Goal: Book appointment/travel/reservation

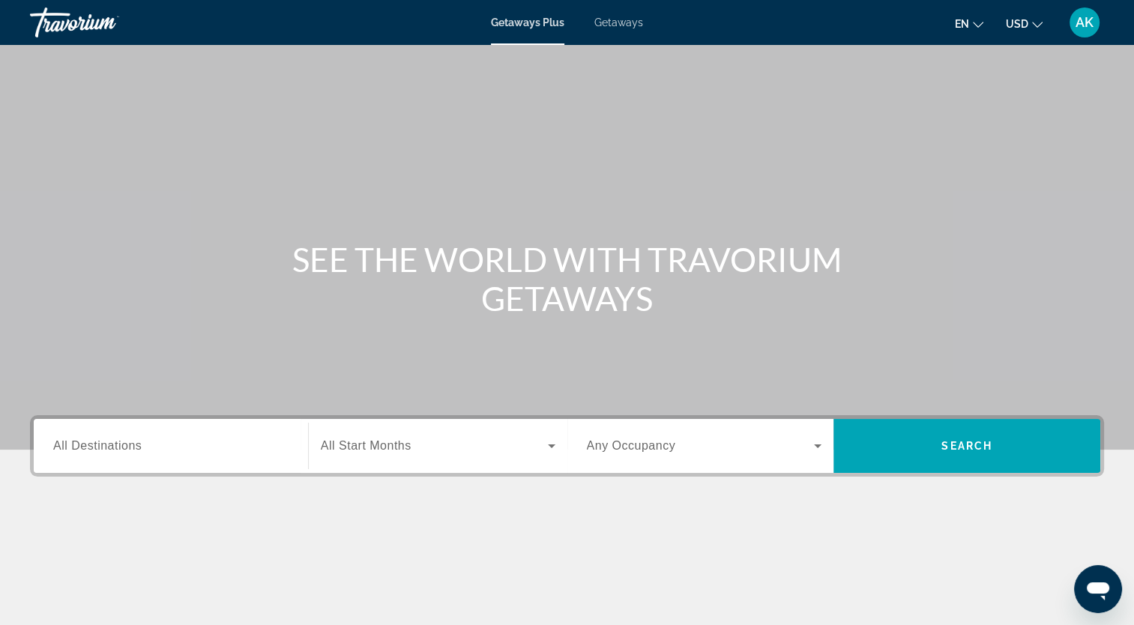
click at [224, 441] on input "Destination All Destinations" at bounding box center [170, 447] width 235 height 18
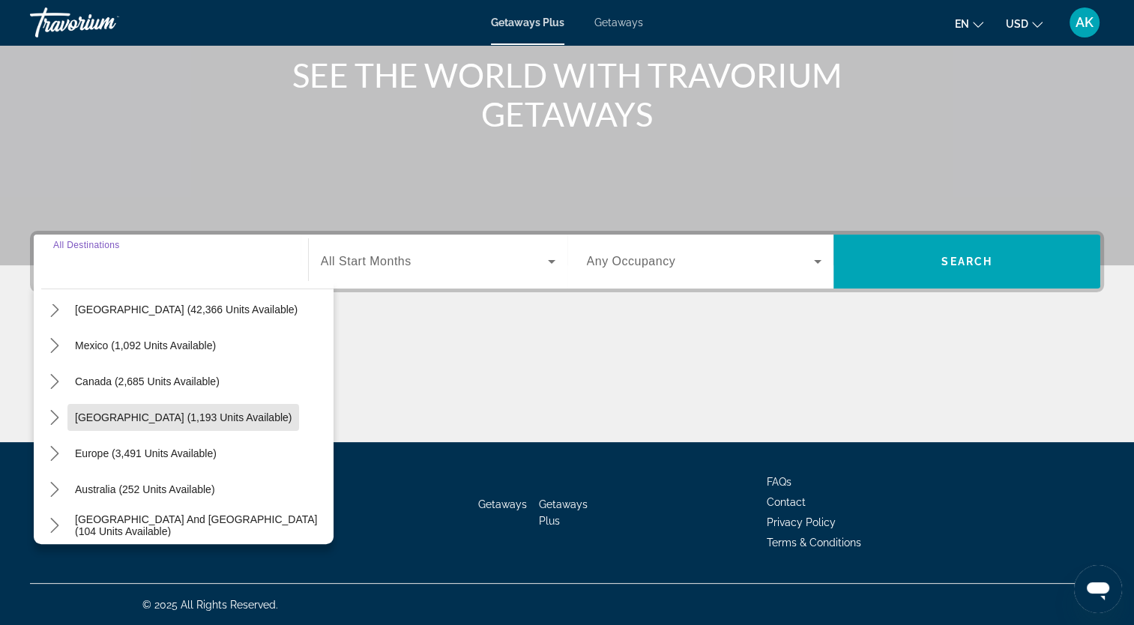
scroll to position [81, 0]
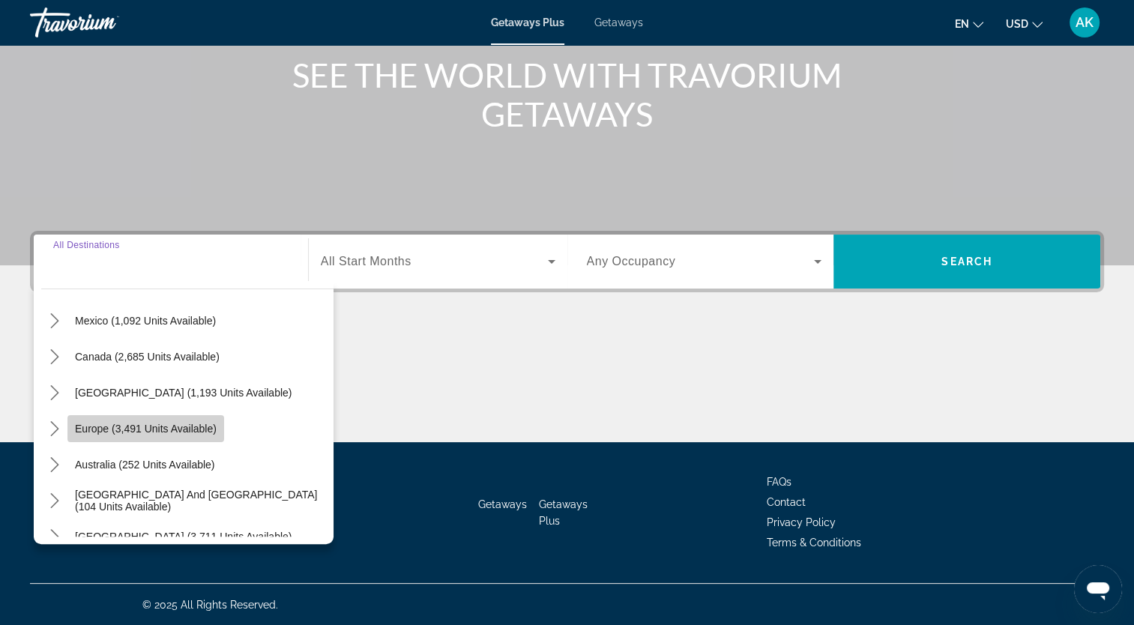
click at [195, 429] on span "Europe (3,491 units available)" at bounding box center [146, 429] width 142 height 12
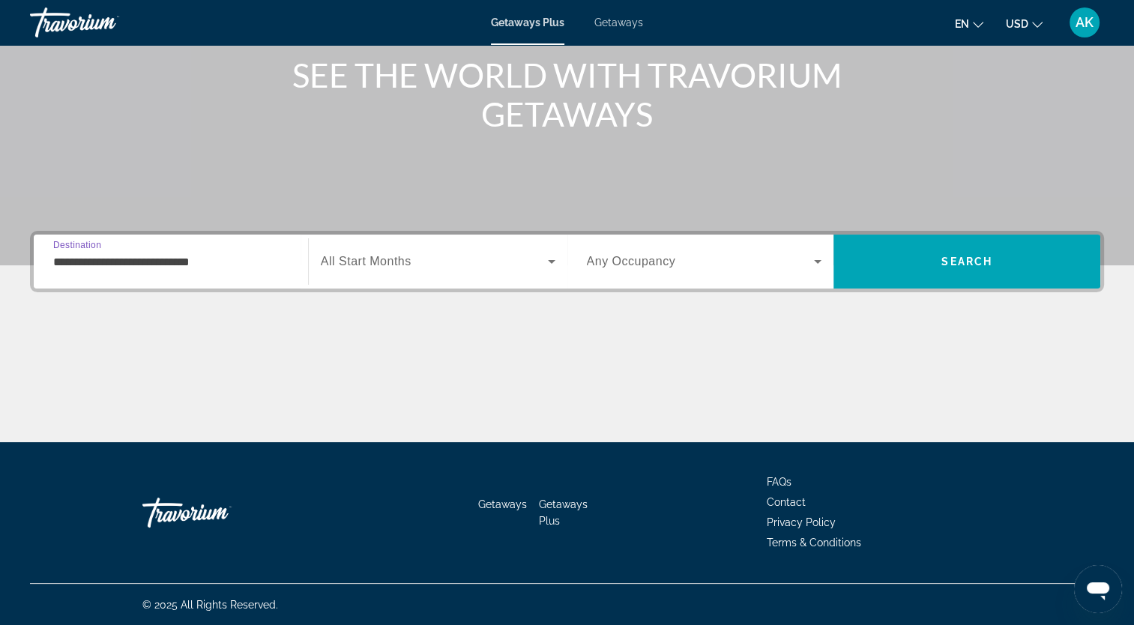
click at [263, 259] on input "**********" at bounding box center [170, 262] width 235 height 18
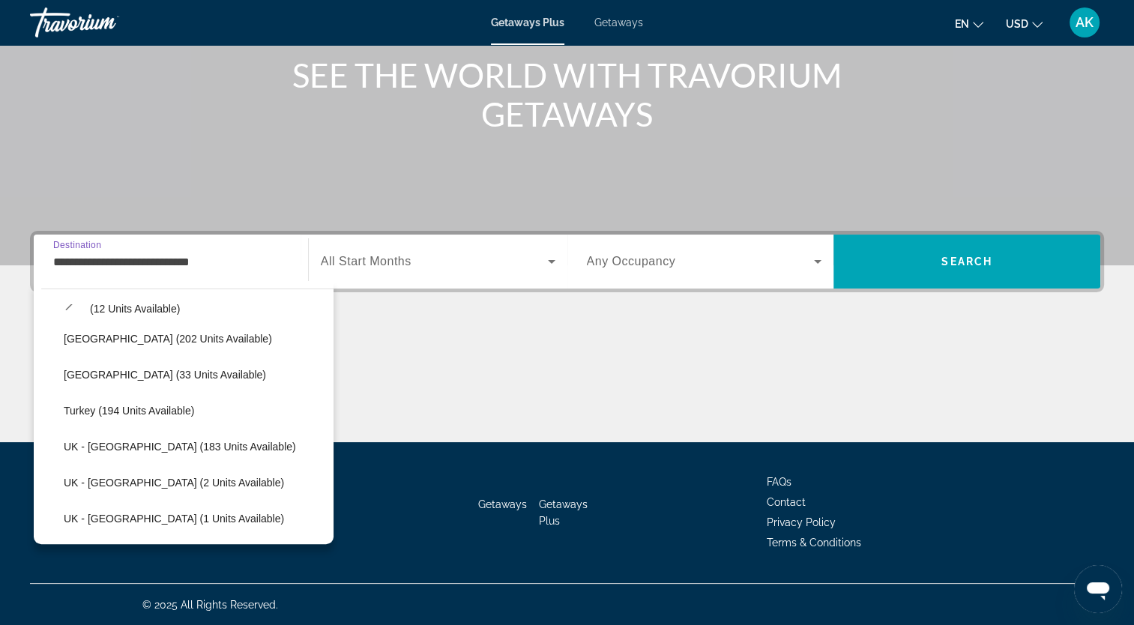
scroll to position [752, 0]
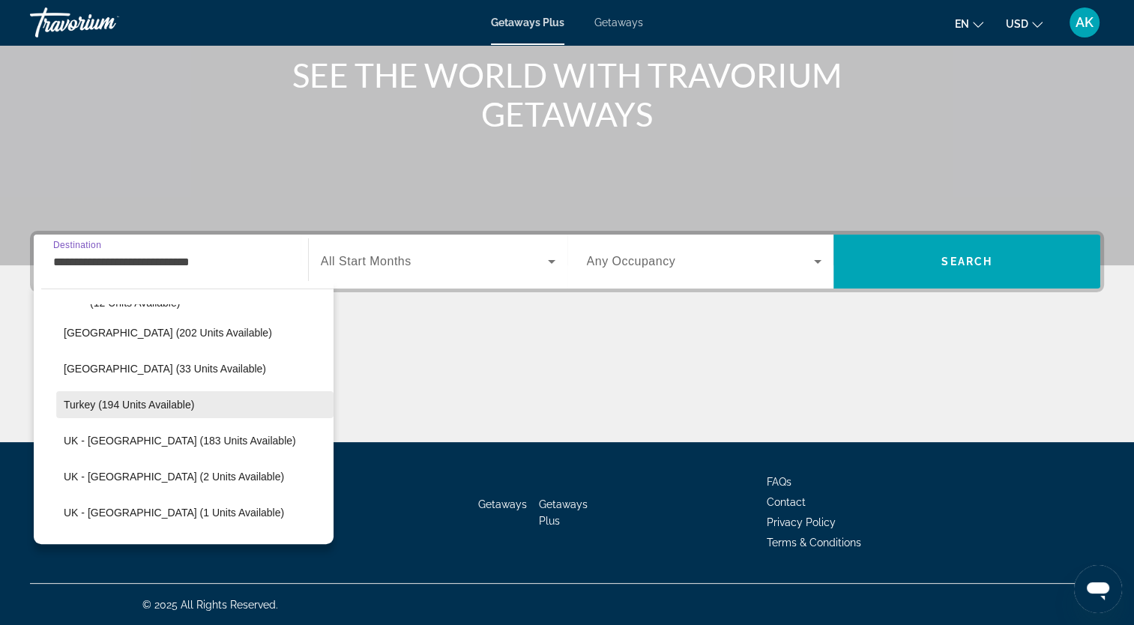
click at [189, 412] on span "Select destination: Turkey (194 units available)" at bounding box center [194, 405] width 277 height 36
type input "**********"
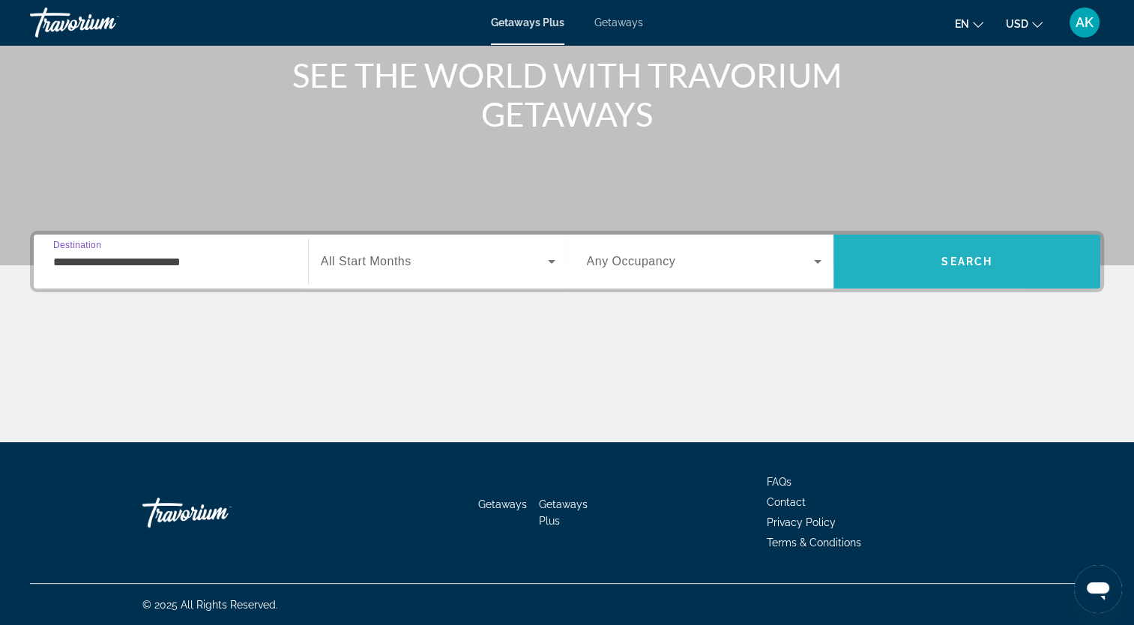
click at [1043, 268] on span "Search" at bounding box center [966, 262] width 267 height 36
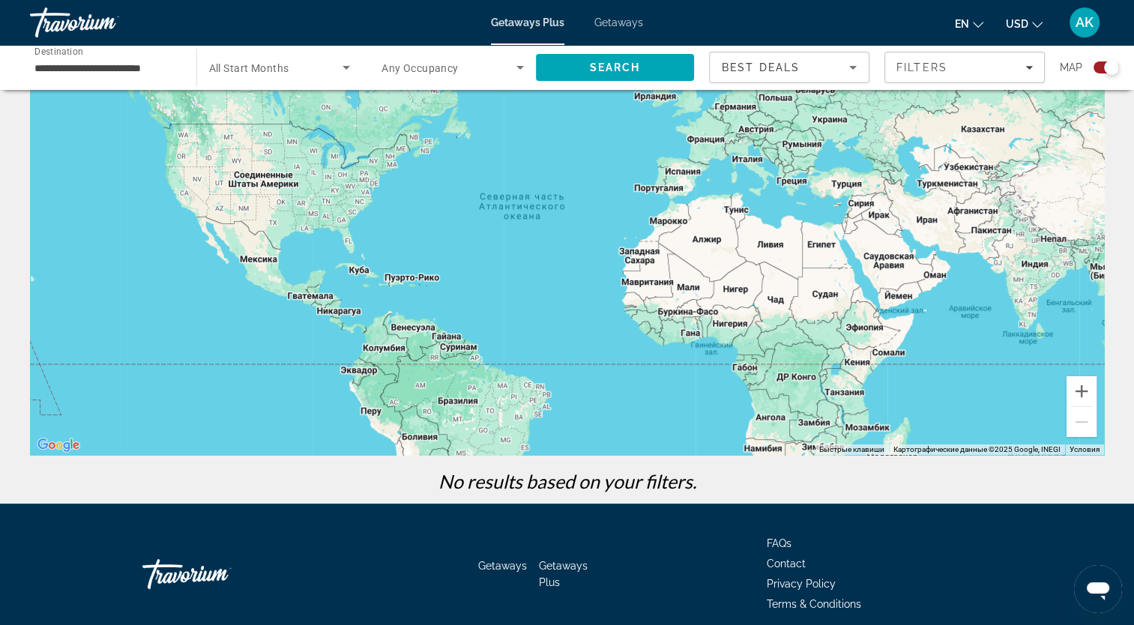
scroll to position [161, 0]
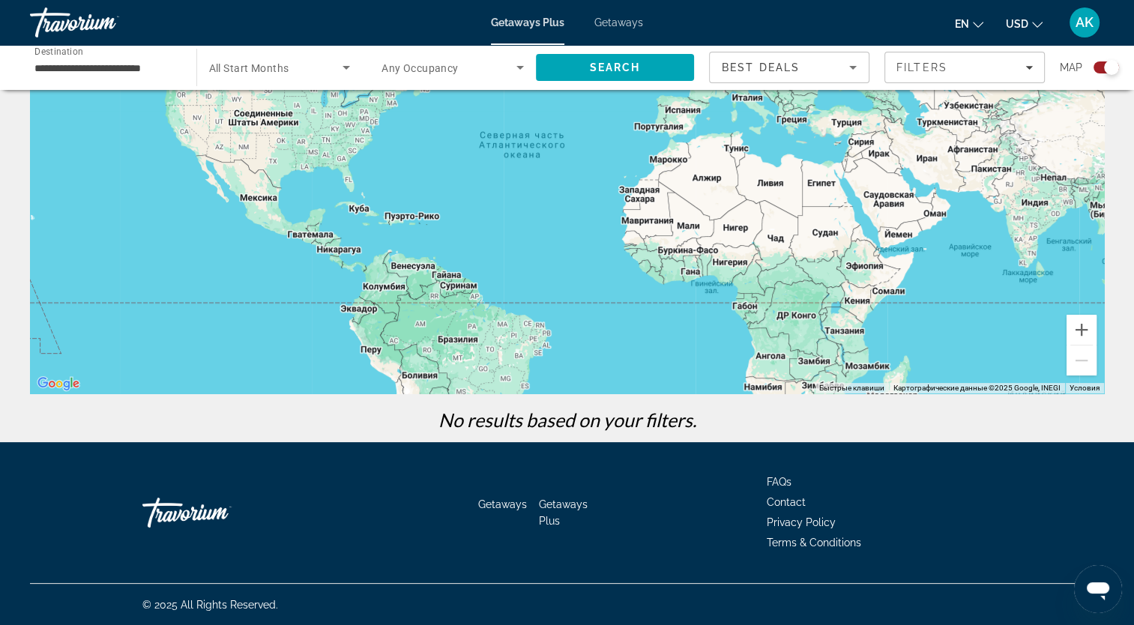
click at [501, 74] on span "Search widget" at bounding box center [448, 67] width 135 height 18
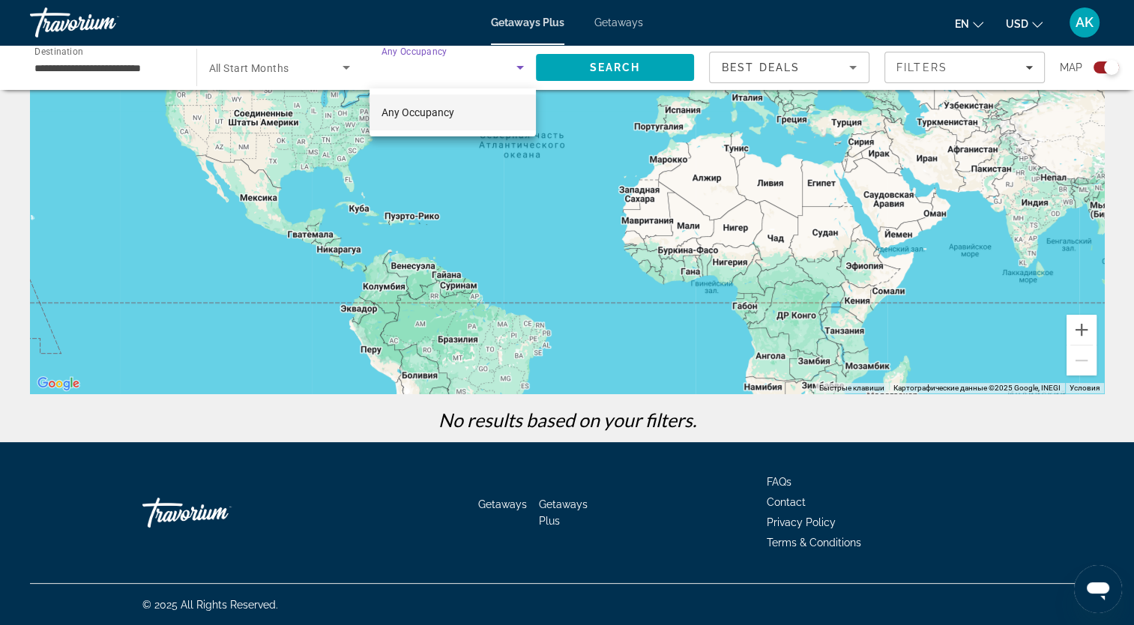
click at [498, 123] on mat-option "Any Occupancy" at bounding box center [452, 112] width 166 height 36
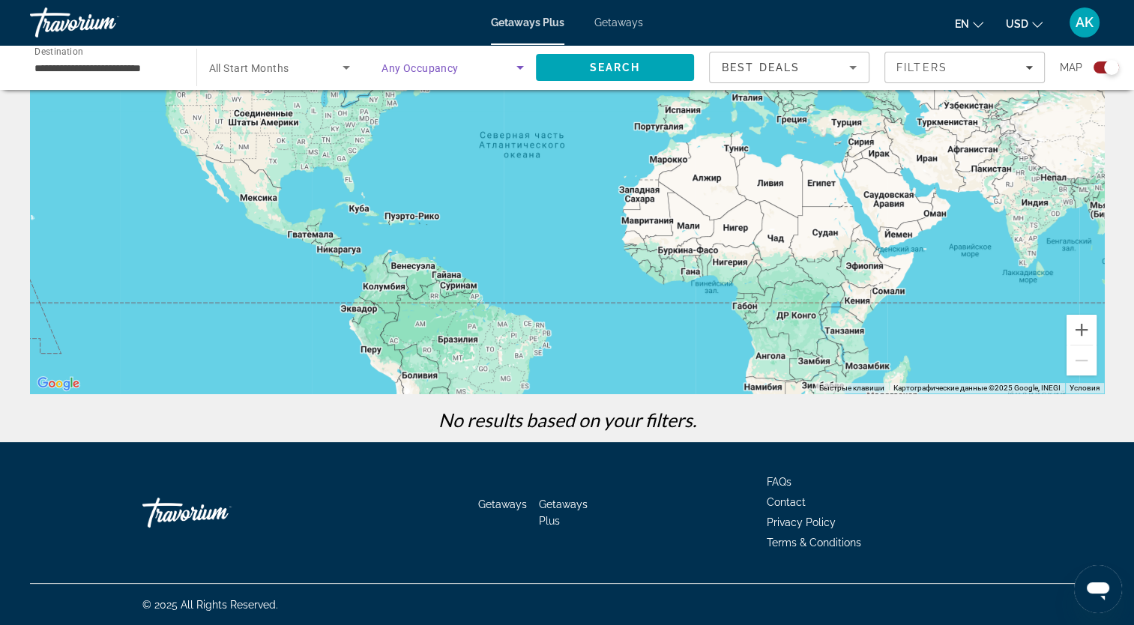
click at [488, 73] on span "Search widget" at bounding box center [448, 67] width 135 height 18
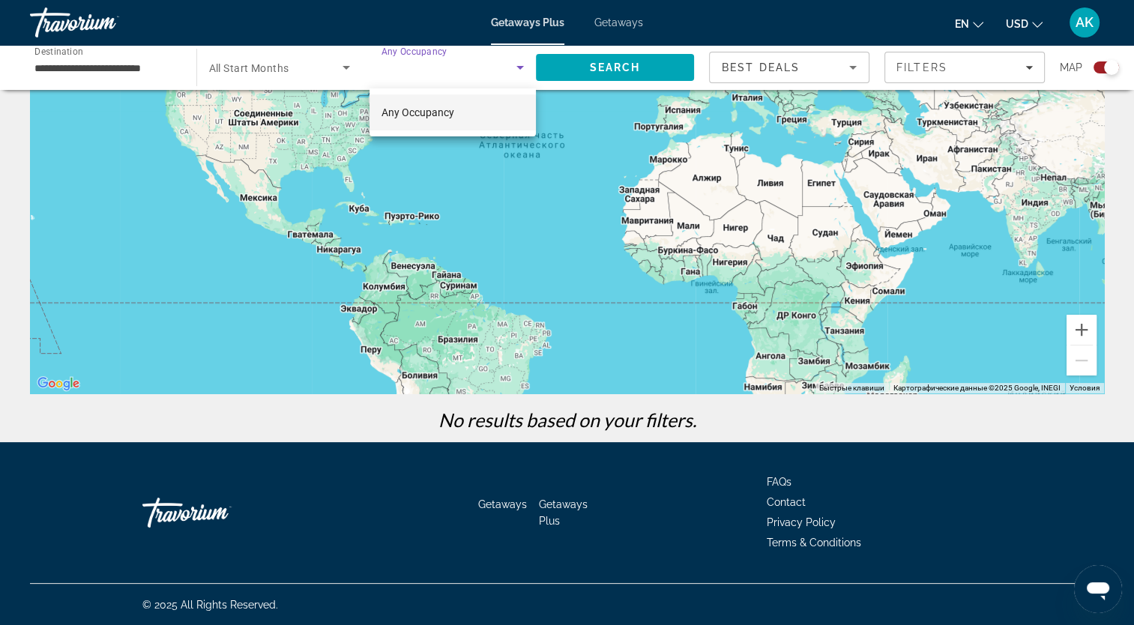
click at [460, 115] on mat-option "Any Occupancy" at bounding box center [452, 112] width 166 height 36
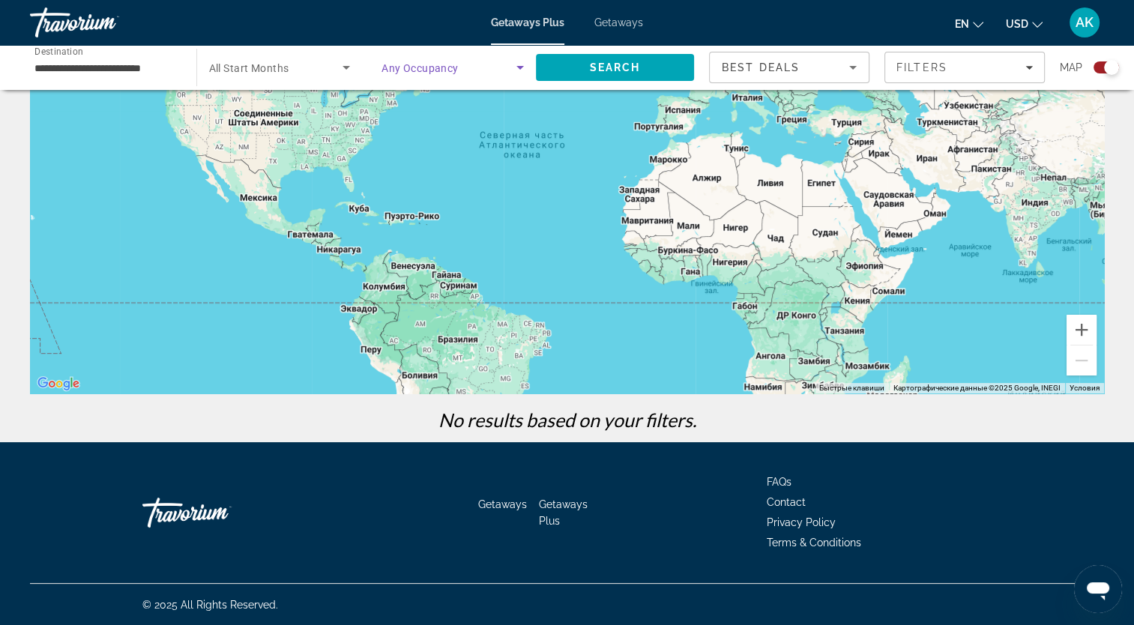
click at [279, 70] on span "All Start Months" at bounding box center [249, 68] width 80 height 12
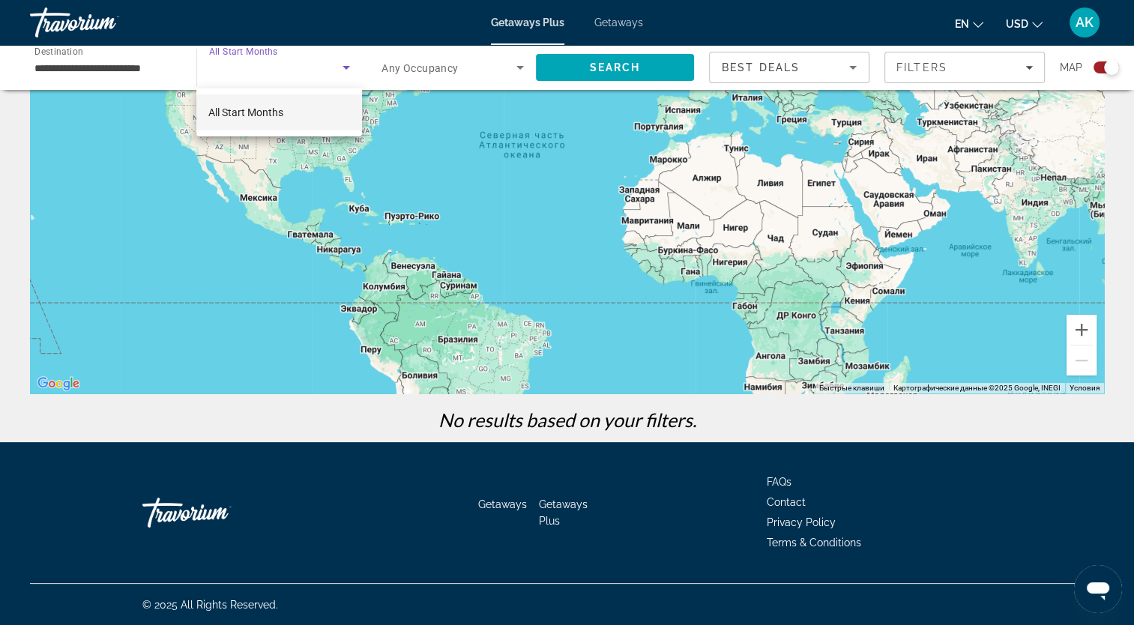
click at [331, 127] on mat-option "All Start Months" at bounding box center [279, 112] width 166 height 36
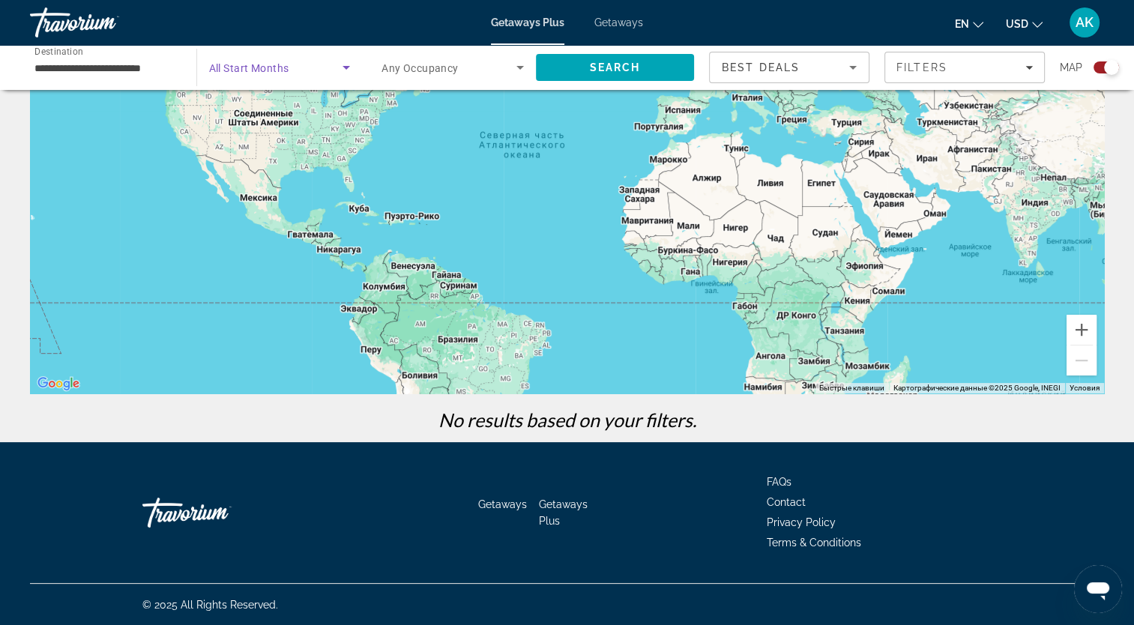
click at [429, 74] on span "Search widget" at bounding box center [448, 67] width 135 height 18
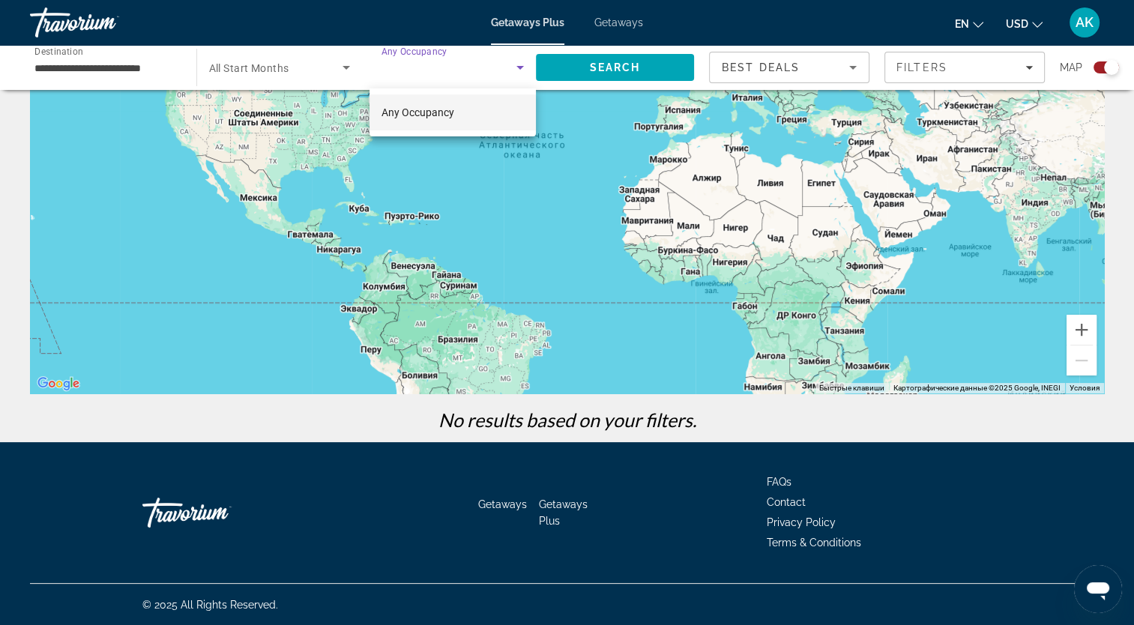
click at [456, 128] on mat-option "Any Occupancy" at bounding box center [452, 112] width 166 height 36
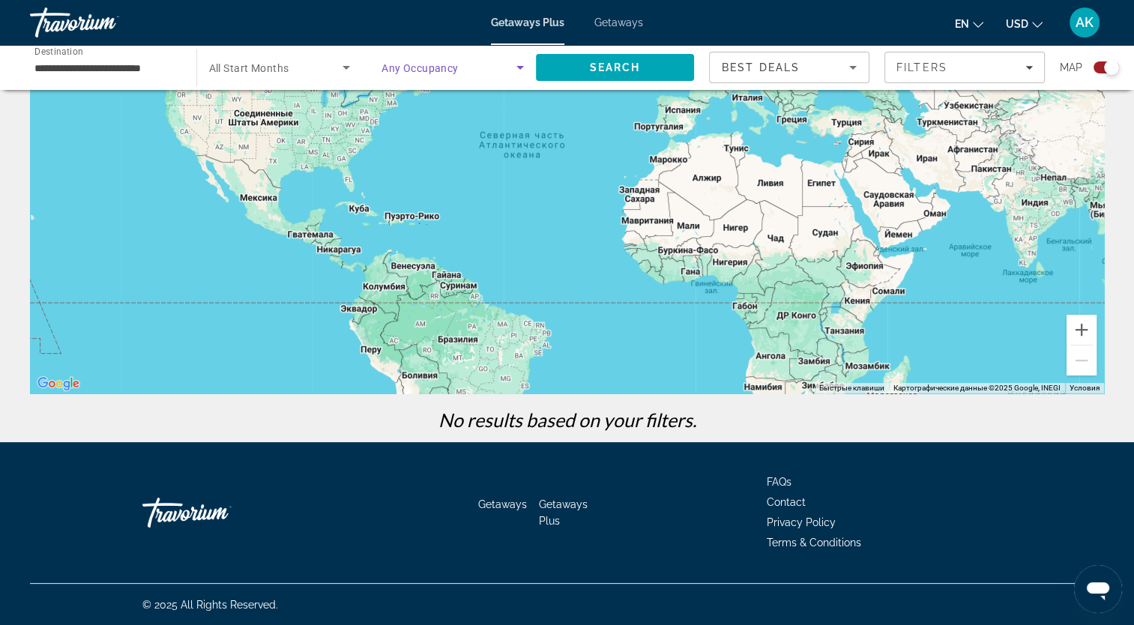
click at [852, 67] on icon "Sort by" at bounding box center [852, 68] width 7 height 4
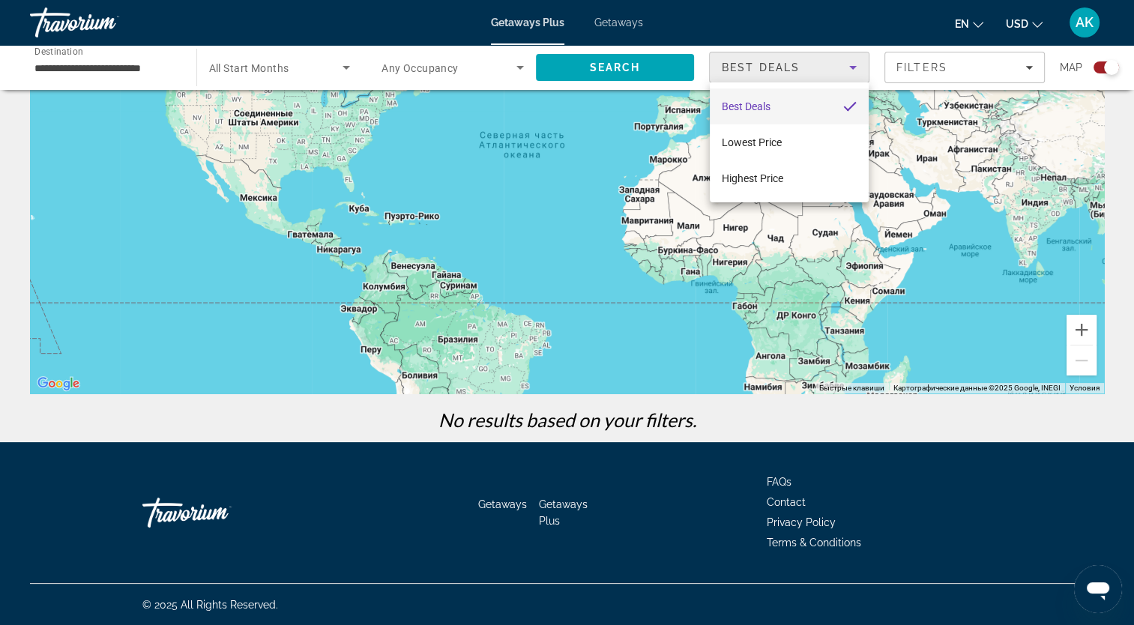
click at [992, 73] on div at bounding box center [567, 312] width 1134 height 625
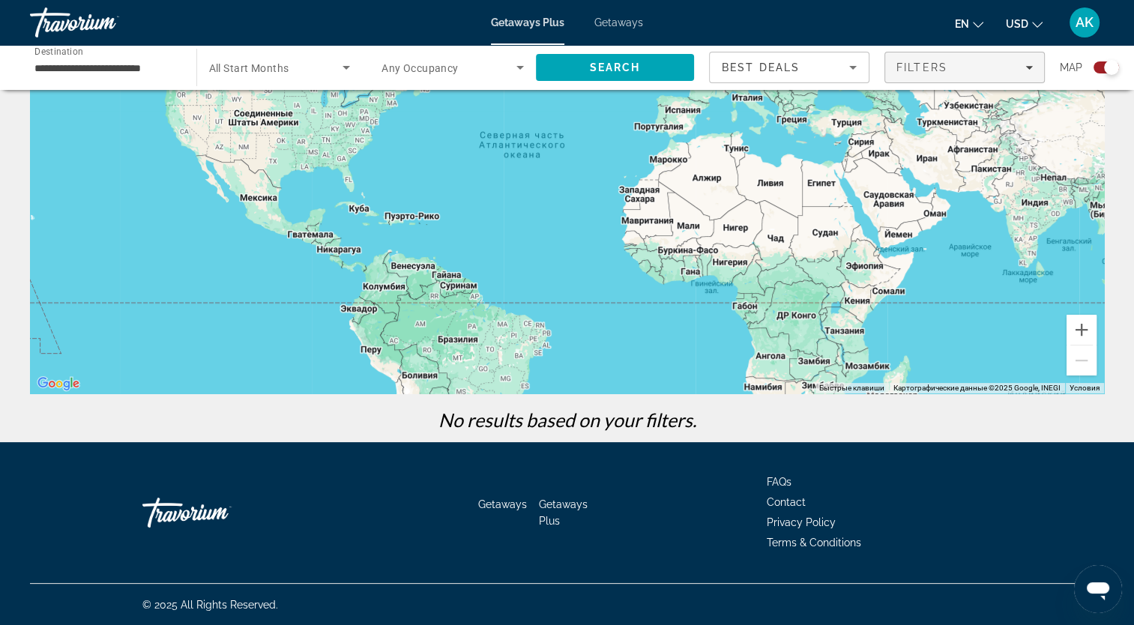
click at [997, 73] on div "Filters" at bounding box center [964, 67] width 136 height 12
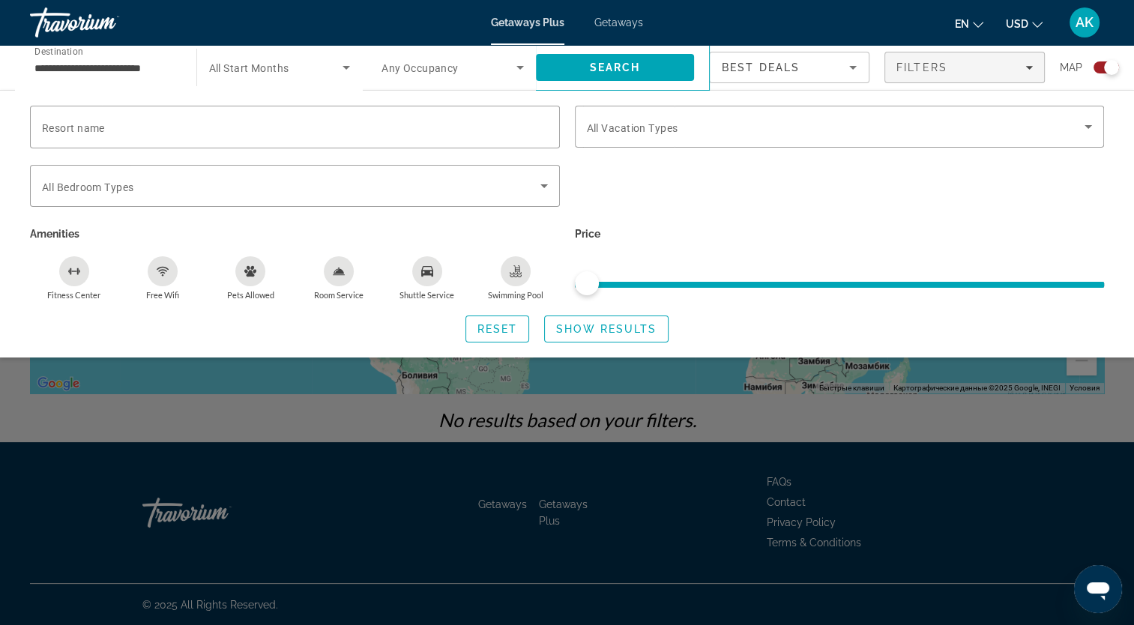
click at [157, 63] on input "**********" at bounding box center [105, 68] width 142 height 18
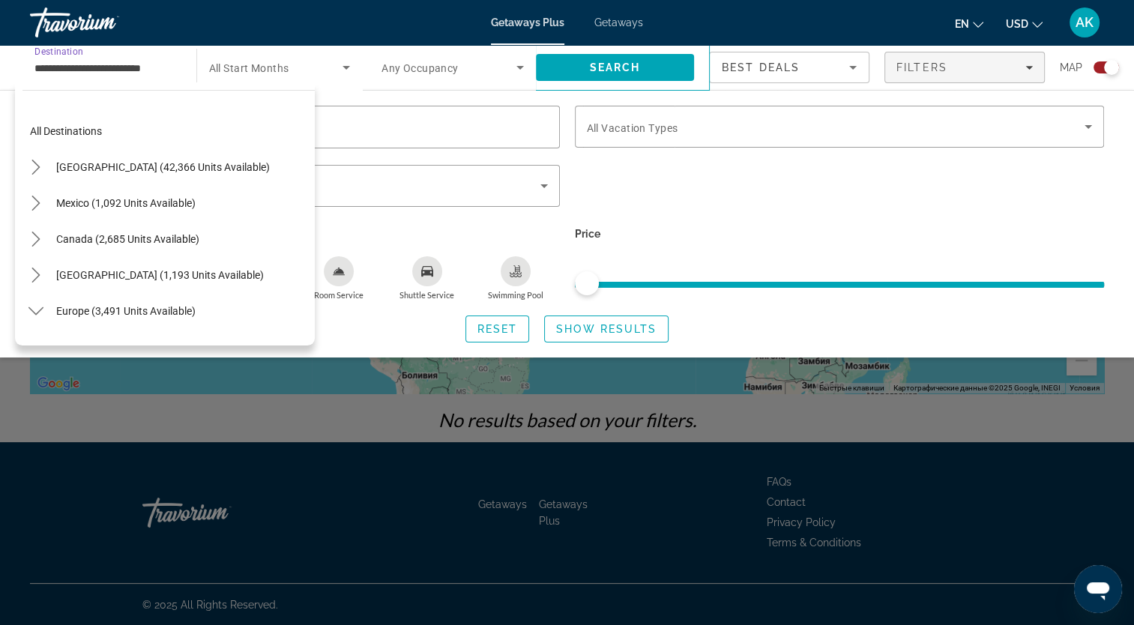
scroll to position [737, 0]
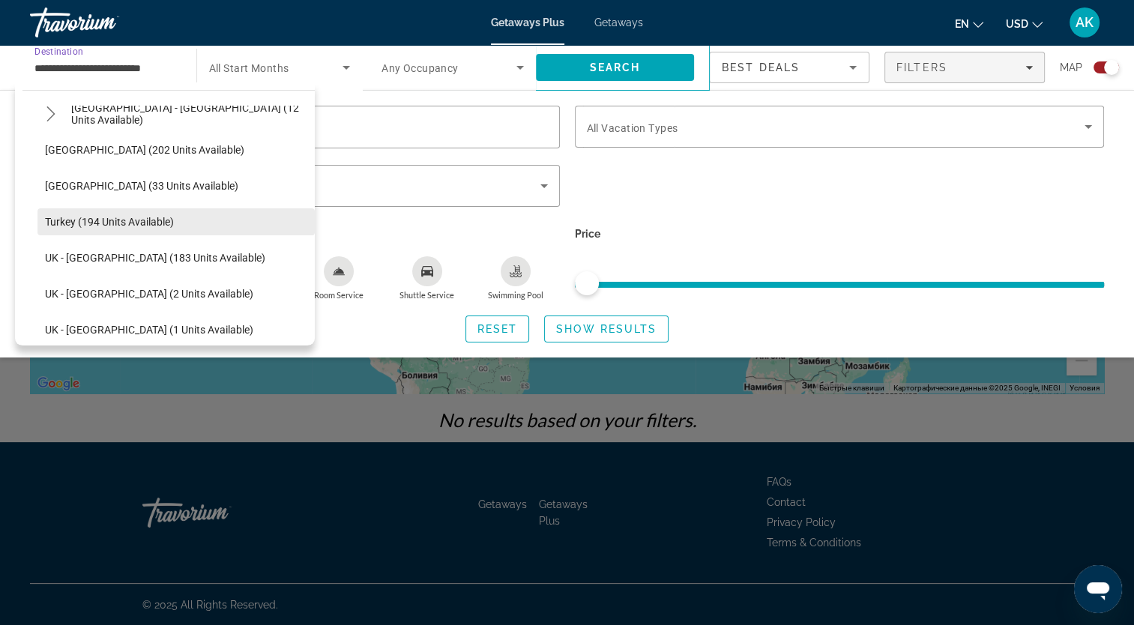
click at [253, 222] on span "Select destination: Turkey (194 units available)" at bounding box center [175, 222] width 277 height 36
